Goal: Find specific page/section: Find specific page/section

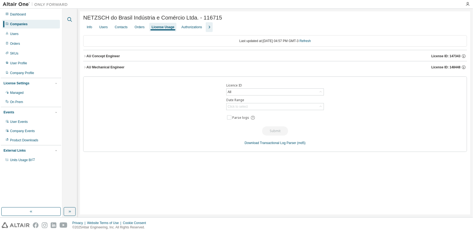
click at [69, 19] on icon "button" at bounding box center [69, 19] width 7 height 7
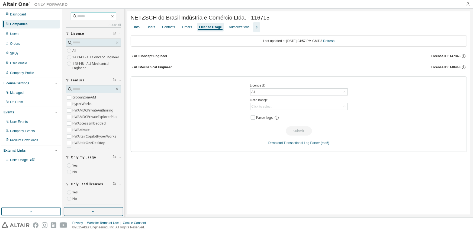
click at [79, 16] on input "text" at bounding box center [94, 16] width 33 height 5
type input "*******"
click at [98, 17] on input "*******" at bounding box center [94, 16] width 33 height 5
click at [115, 14] on icon "button" at bounding box center [112, 16] width 4 height 4
click at [98, 15] on input "text" at bounding box center [94, 16] width 33 height 5
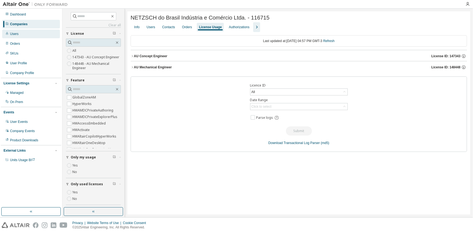
click at [14, 34] on div "Users" at bounding box center [14, 34] width 8 height 4
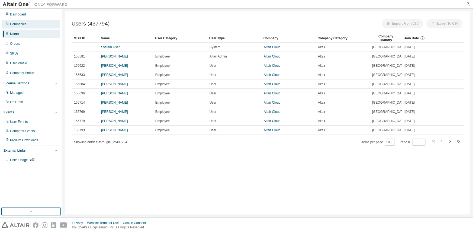
click at [18, 25] on div "Companies" at bounding box center [18, 24] width 17 height 4
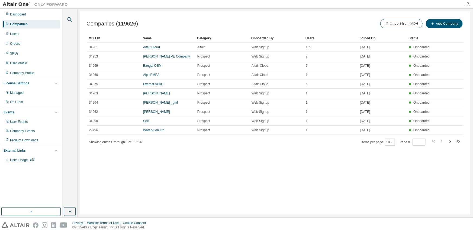
click at [69, 18] on icon "button" at bounding box center [69, 19] width 7 height 7
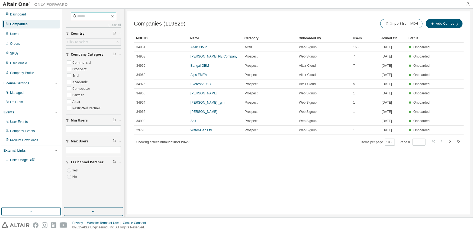
click at [79, 19] on span at bounding box center [94, 16] width 46 height 8
click at [79, 18] on input "text" at bounding box center [94, 16] width 33 height 5
type input "*******"
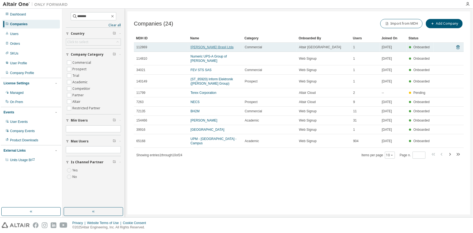
click at [191, 45] on link "[PERSON_NAME] Brasil Ltda" at bounding box center [212, 47] width 43 height 4
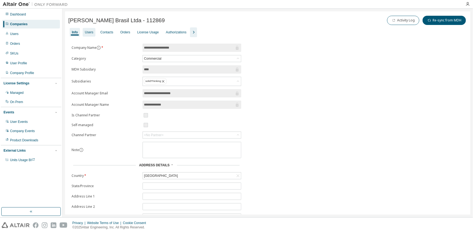
click at [92, 32] on div "Users" at bounding box center [89, 32] width 8 height 4
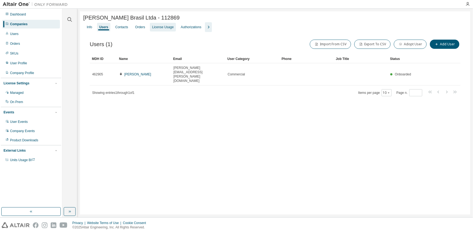
click at [159, 29] on div "License Usage" at bounding box center [162, 27] width 21 height 4
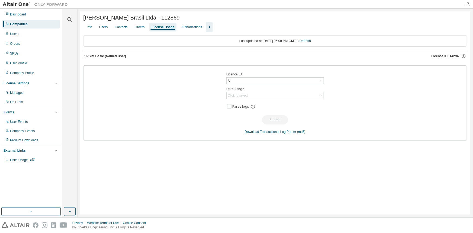
click at [121, 54] on button "PSIM Basic (Named User) License ID: 142940" at bounding box center [275, 56] width 384 height 12
